Goal: Obtain resource: Obtain resource

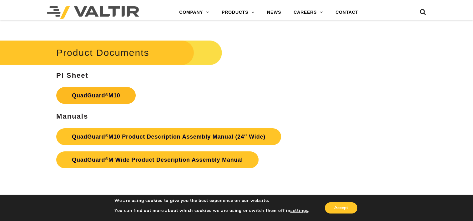
click at [92, 87] on link "QuadGuard ® M10" at bounding box center [95, 95] width 79 height 17
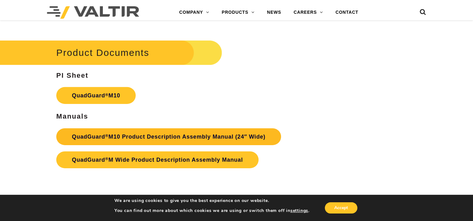
click at [155, 129] on link "QuadGuard ® M10 Product Description Assembly Manual (24″ Wide)" at bounding box center [168, 137] width 225 height 17
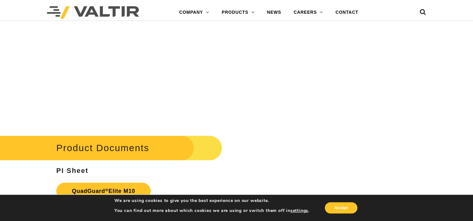
scroll to position [3034, 0]
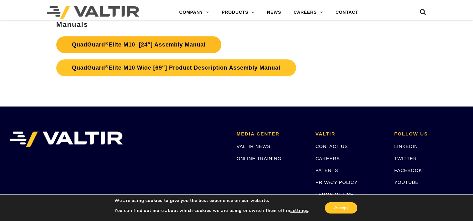
click at [148, 44] on link "QuadGuard ® Elite M10 [24″] Assembly Manual" at bounding box center [138, 44] width 165 height 17
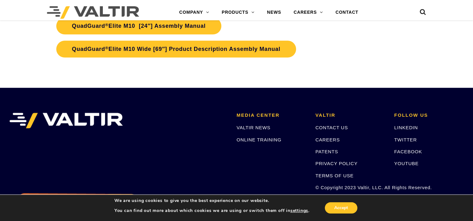
scroll to position [3034, 0]
